Goal: Task Accomplishment & Management: Manage account settings

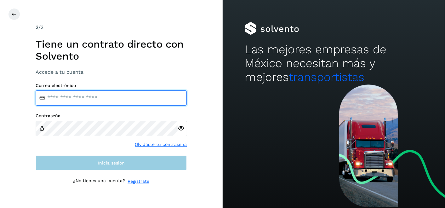
type input "**********"
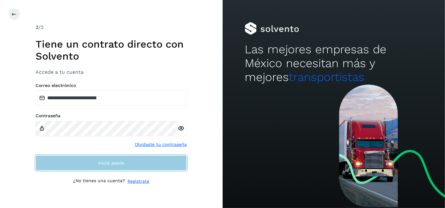
click at [136, 169] on button "Inicia sesión" at bounding box center [111, 162] width 151 height 15
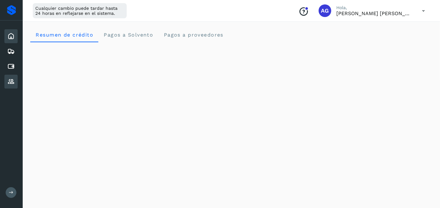
click at [16, 79] on div "Proveedores" at bounding box center [10, 82] width 13 height 14
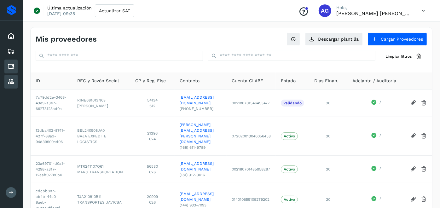
click at [8, 64] on icon at bounding box center [11, 67] width 8 height 8
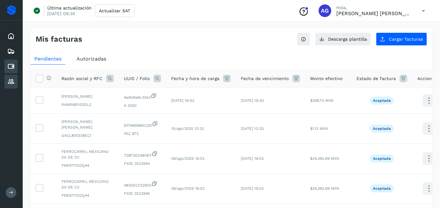
click at [12, 83] on icon at bounding box center [11, 82] width 8 height 8
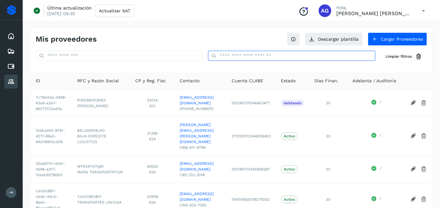
click at [264, 57] on input "text" at bounding box center [291, 56] width 167 height 10
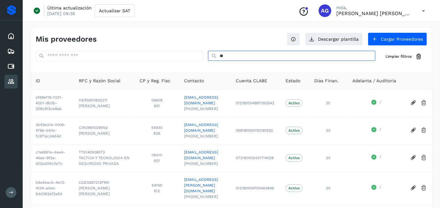
type input "*"
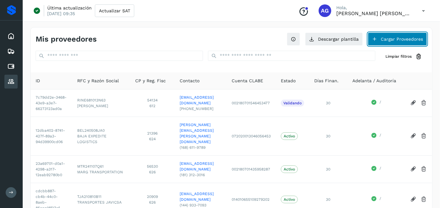
click at [388, 37] on button "Cargar Proveedores" at bounding box center [397, 38] width 59 height 13
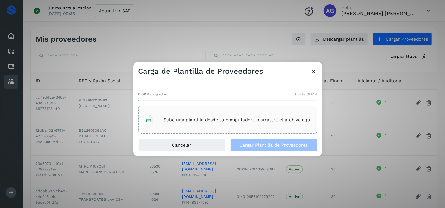
click at [256, 128] on div "Sube una plantilla desde tu computadora o arrastra el archivo aquí" at bounding box center [228, 119] width 168 height 17
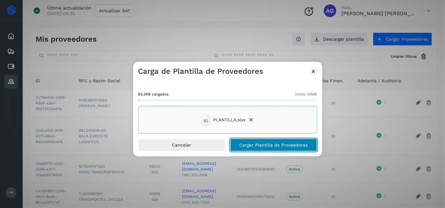
click at [306, 143] on span "Cargar Plantilla de Proveedores" at bounding box center [273, 145] width 68 height 4
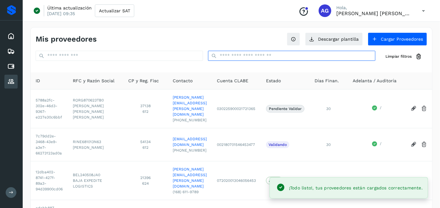
click at [226, 55] on input "text" at bounding box center [291, 56] width 167 height 10
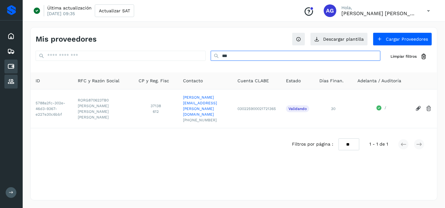
type input "***"
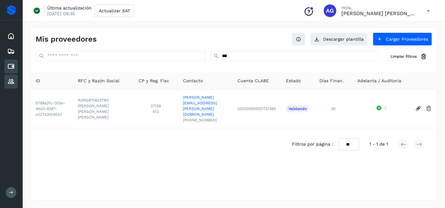
click at [6, 67] on div "Cuentas por pagar" at bounding box center [10, 67] width 13 height 14
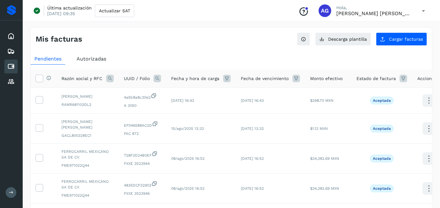
click at [10, 194] on icon at bounding box center [11, 192] width 5 height 5
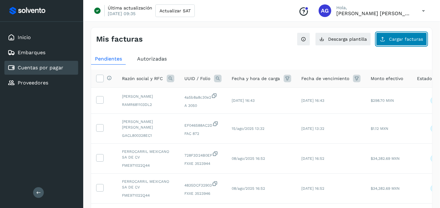
click at [389, 40] on button "Cargar facturas" at bounding box center [401, 38] width 51 height 13
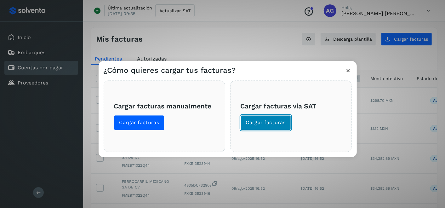
click at [270, 118] on button "Cargar facturas" at bounding box center [266, 122] width 51 height 15
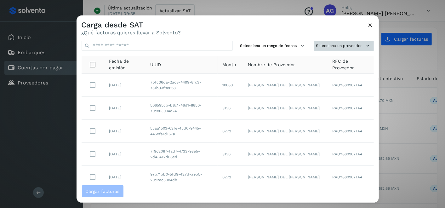
click at [317, 45] on button "Selecciona un proveedor" at bounding box center [344, 46] width 60 height 10
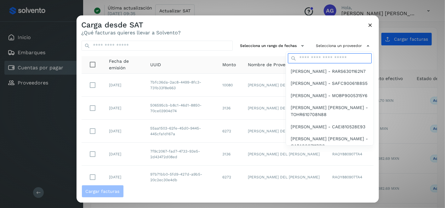
click at [317, 57] on input "text" at bounding box center [330, 58] width 84 height 10
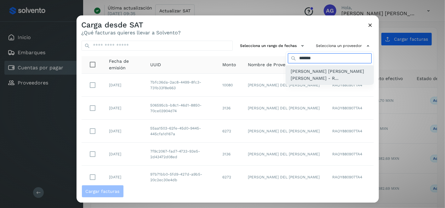
type input "*******"
click at [312, 77] on span "[PERSON_NAME] [PERSON_NAME] [PERSON_NAME] - R..." at bounding box center [329, 75] width 77 height 14
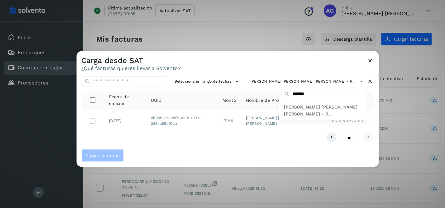
click at [94, 121] on div at bounding box center [299, 155] width 445 height 208
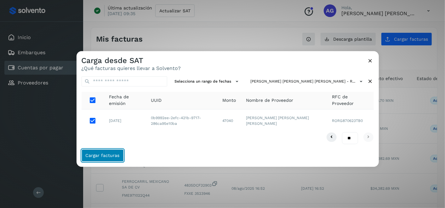
click at [90, 156] on span "Cargar facturas" at bounding box center [103, 155] width 34 height 4
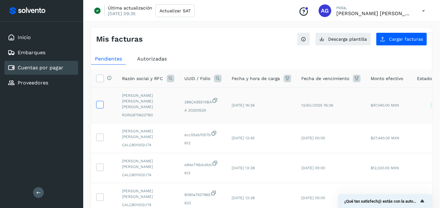
click at [98, 102] on icon at bounding box center [99, 104] width 7 height 7
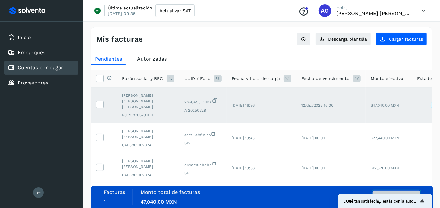
click at [407, 192] on button "Autorizar facturas" at bounding box center [396, 197] width 48 height 13
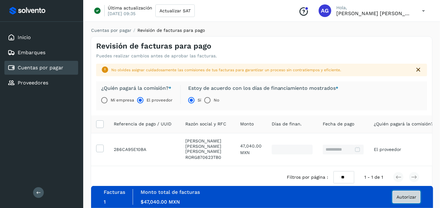
click at [411, 192] on button "Autorizar" at bounding box center [406, 197] width 28 height 13
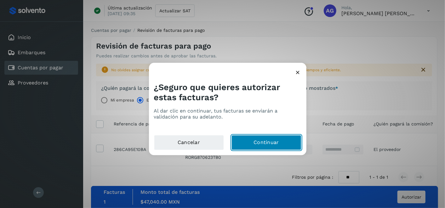
click at [265, 140] on button "Continuar" at bounding box center [267, 142] width 70 height 15
